Goal: Information Seeking & Learning: Find specific page/section

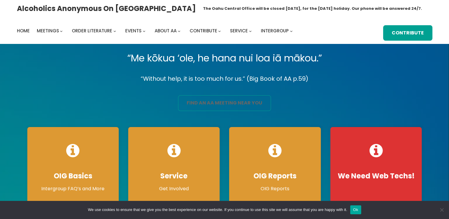
click at [215, 101] on link "find an aa meeting near you" at bounding box center [224, 103] width 93 height 16
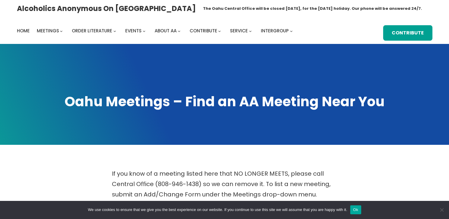
scroll to position [192, 0]
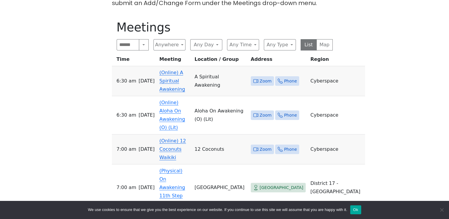
click at [272, 78] on span "Zoom" at bounding box center [266, 81] width 12 height 7
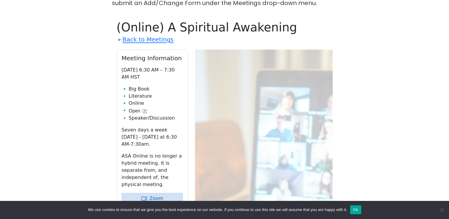
scroll to position [207, 0]
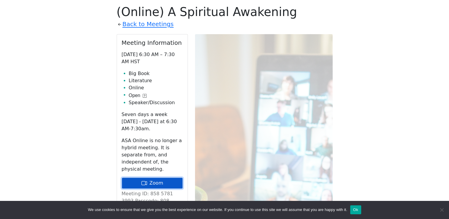
click at [173, 178] on link "Zoom" at bounding box center [152, 183] width 61 height 11
